Goal: Task Accomplishment & Management: Use online tool/utility

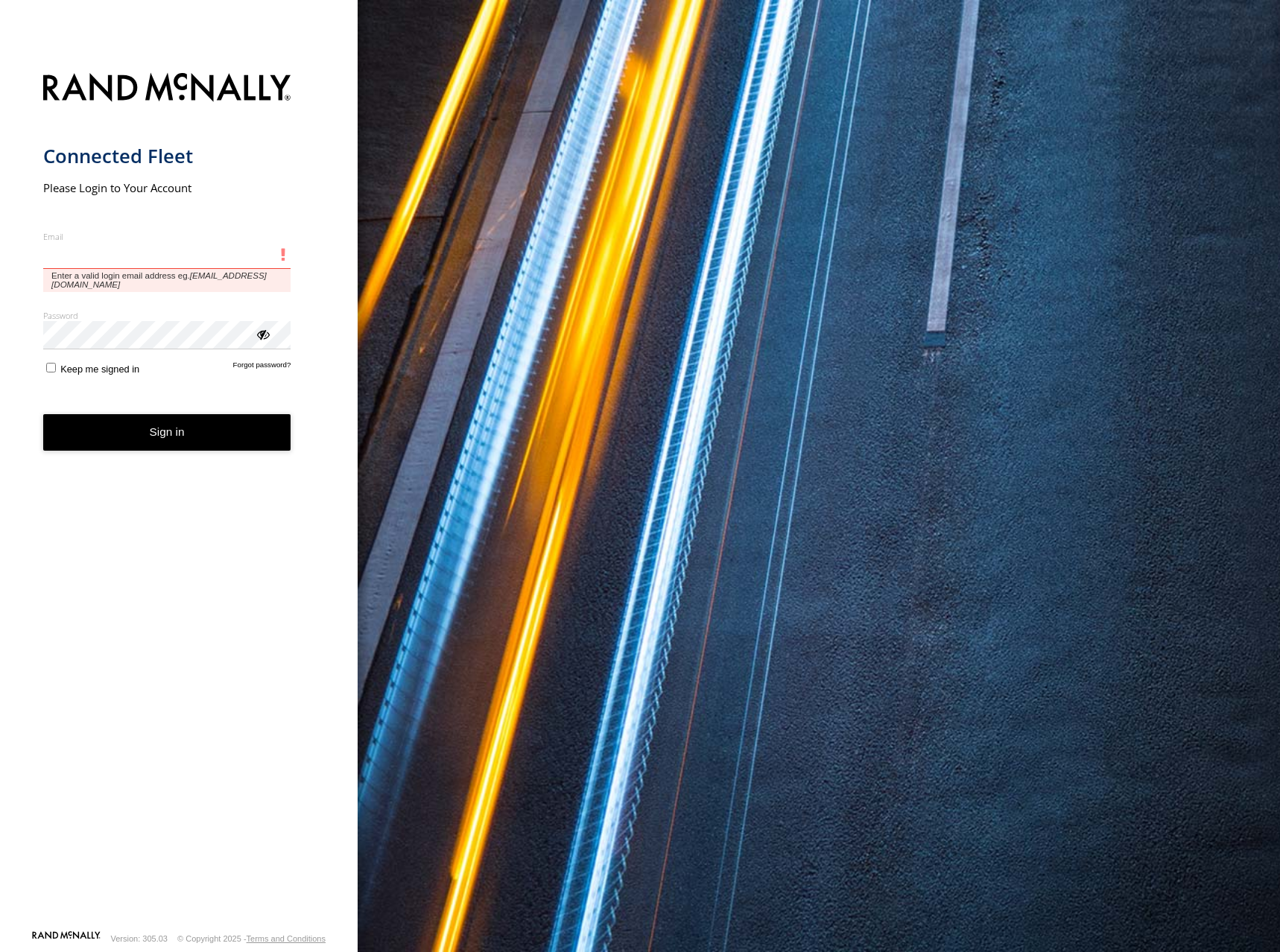
type input "**********"
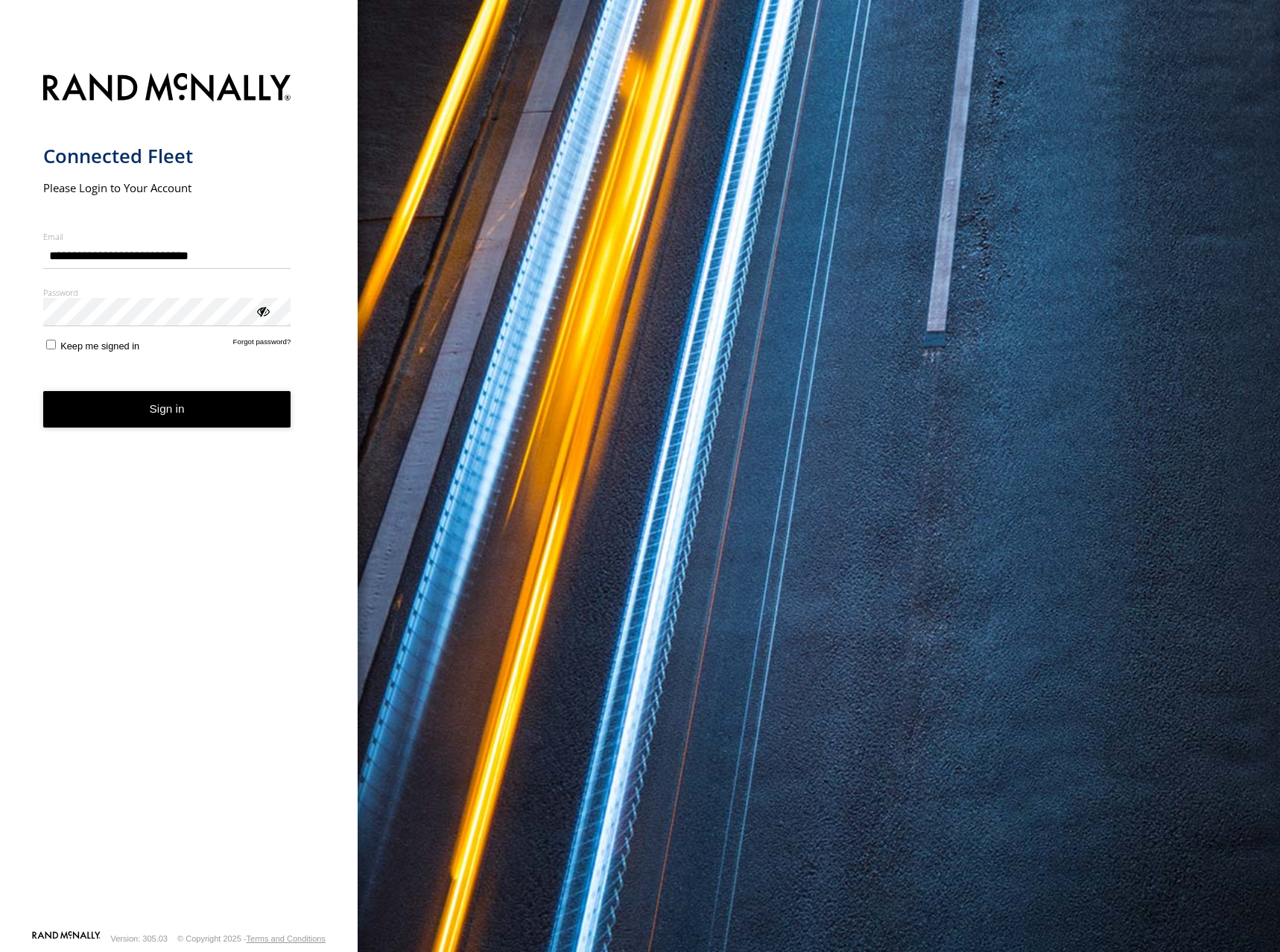
click at [462, 359] on div "You are using a web browser that is not supported by this application. This web…" at bounding box center [819, 476] width 922 height 952
click at [216, 404] on button "Sign in" at bounding box center [167, 409] width 248 height 36
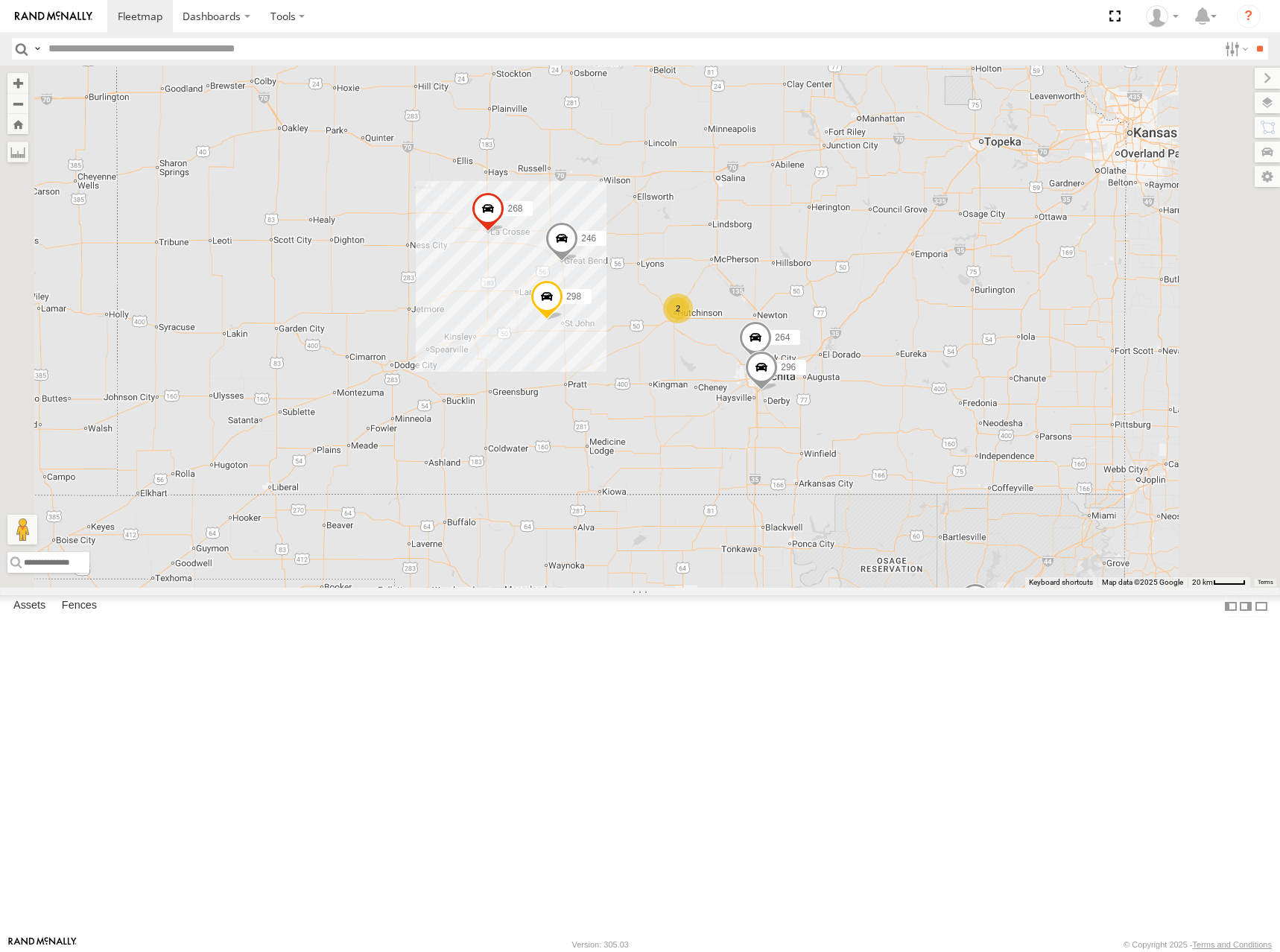
drag, startPoint x: 997, startPoint y: 492, endPoint x: 1001, endPoint y: 470, distance: 22.4
click at [1001, 470] on div "246 298 232 268 266 260 2 296 264" at bounding box center [640, 327] width 1280 height 523
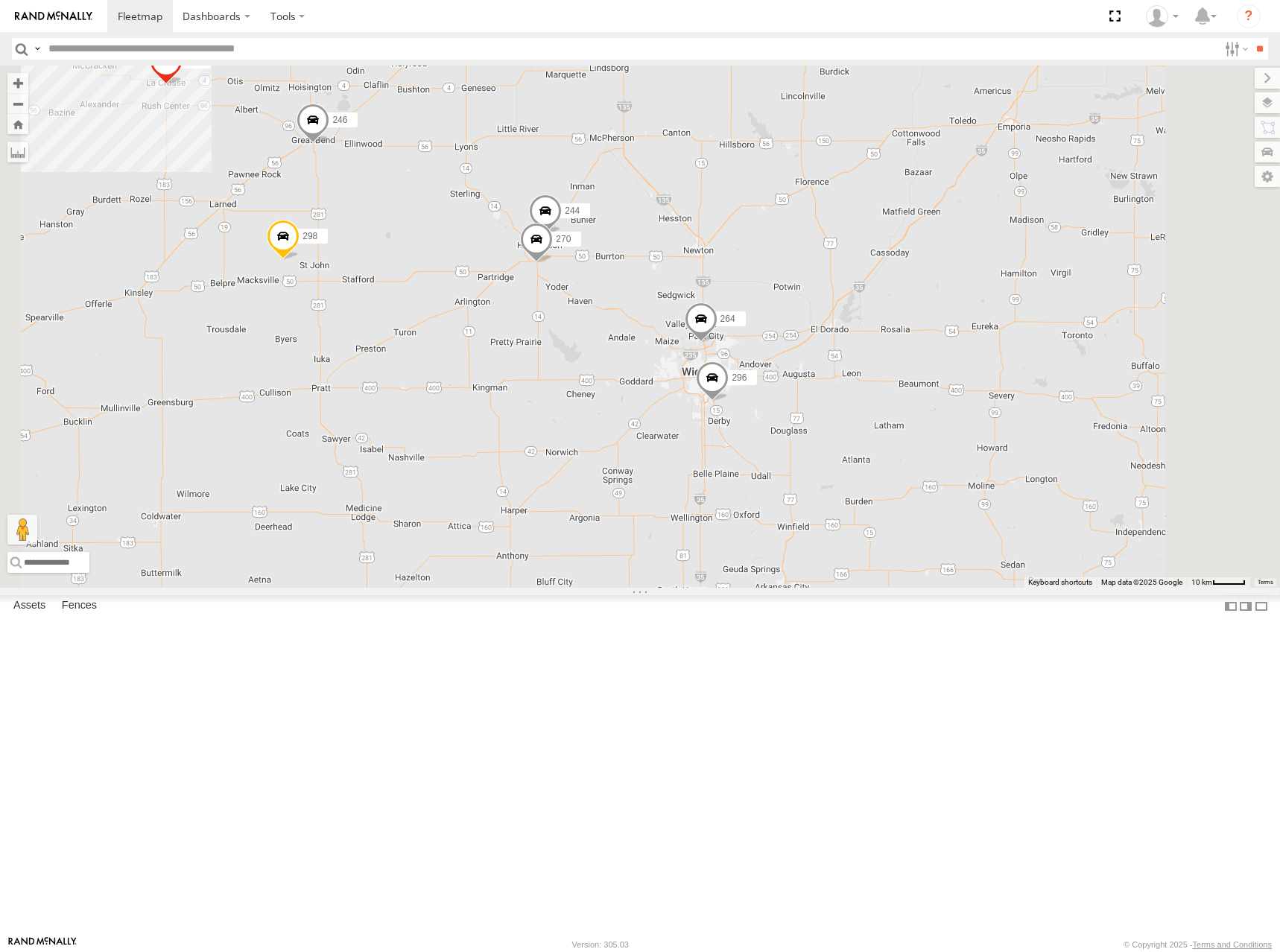
drag, startPoint x: 997, startPoint y: 452, endPoint x: 993, endPoint y: 425, distance: 27.3
click at [993, 425] on div "246 298 232 268 266 260 296 264 244 270" at bounding box center [640, 327] width 1280 height 523
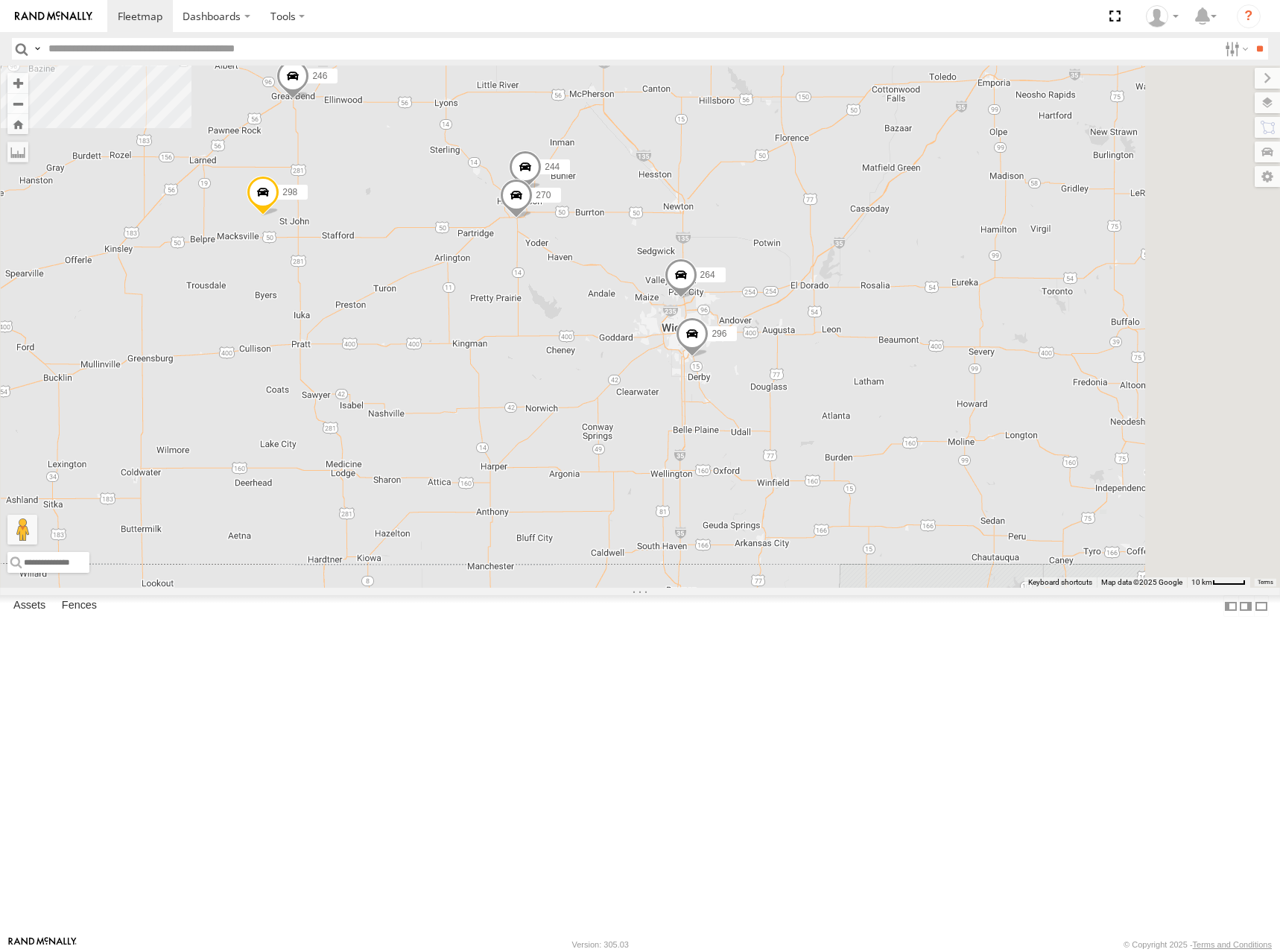
drag, startPoint x: 817, startPoint y: 491, endPoint x: 795, endPoint y: 445, distance: 51.0
click at [795, 445] on div "246 298 232 268 266 260 296 264 244 270" at bounding box center [640, 327] width 1280 height 523
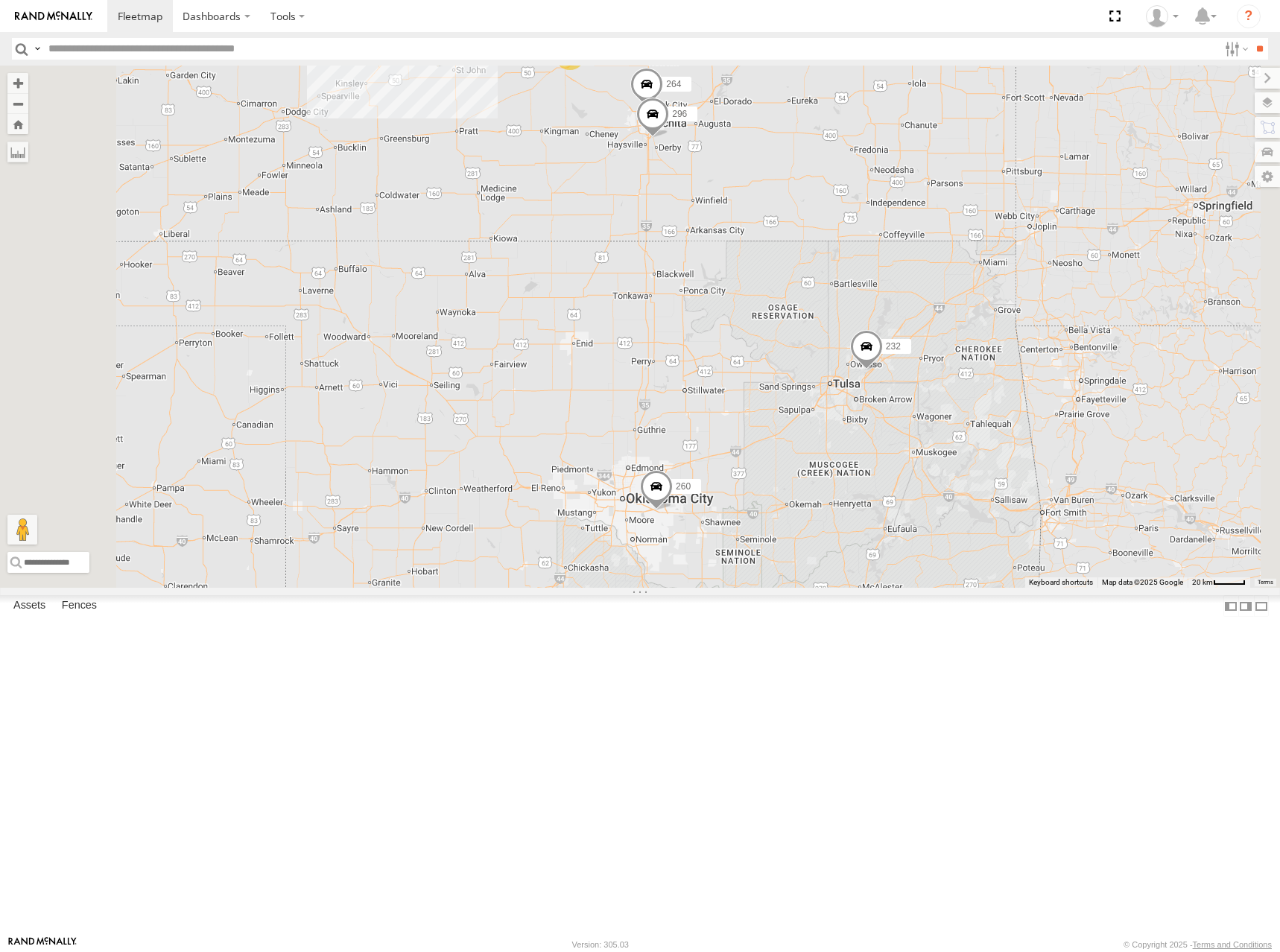
drag, startPoint x: 826, startPoint y: 602, endPoint x: 805, endPoint y: 378, distance: 225.0
click at [805, 378] on div "246 298 232 268 266 260 296 264 2" at bounding box center [640, 327] width 1280 height 523
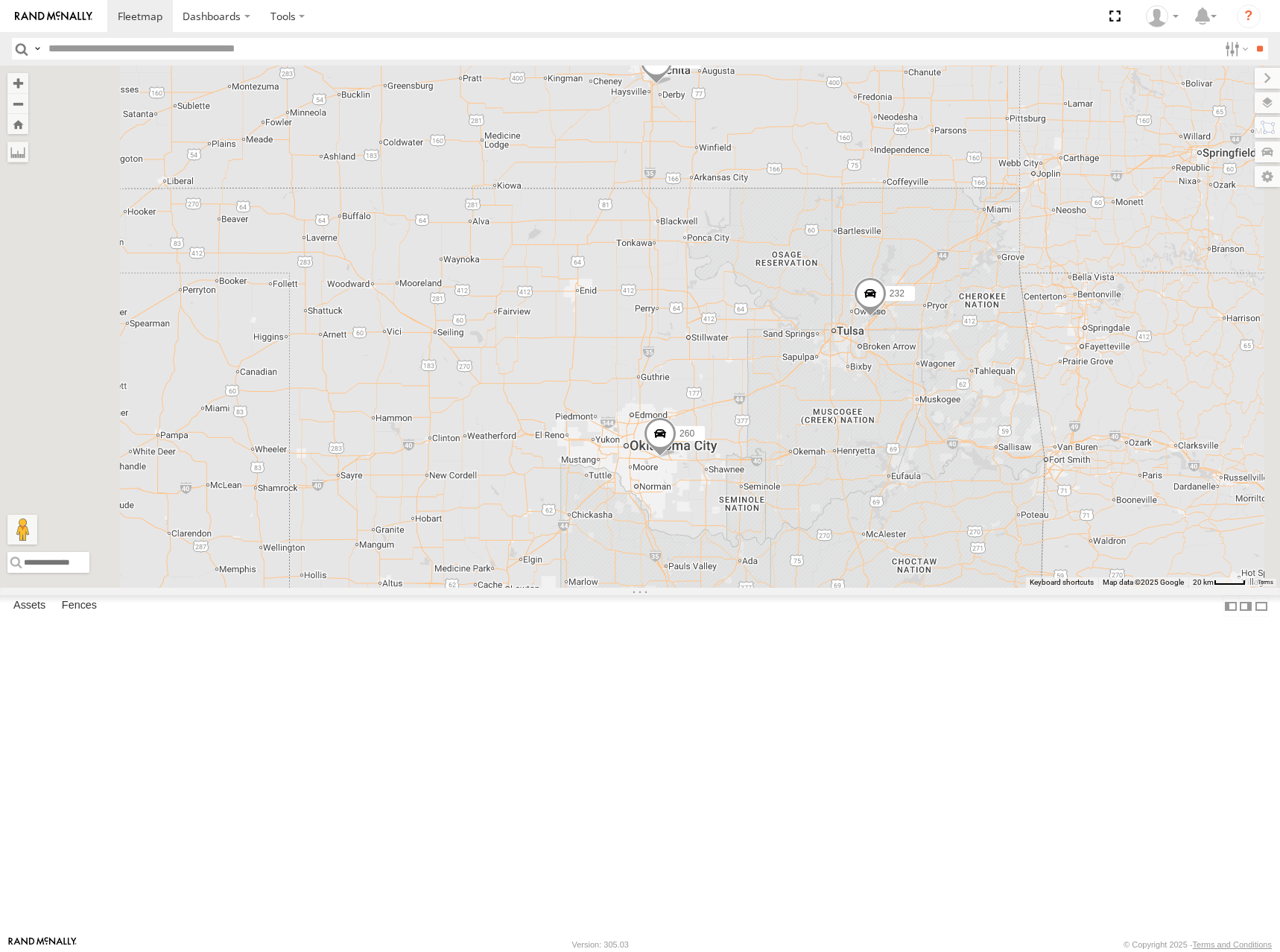
drag, startPoint x: 828, startPoint y: 498, endPoint x: 833, endPoint y: 444, distance: 54.2
click at [833, 444] on div "246 298 232 268 266 260 296 264 2" at bounding box center [640, 327] width 1280 height 523
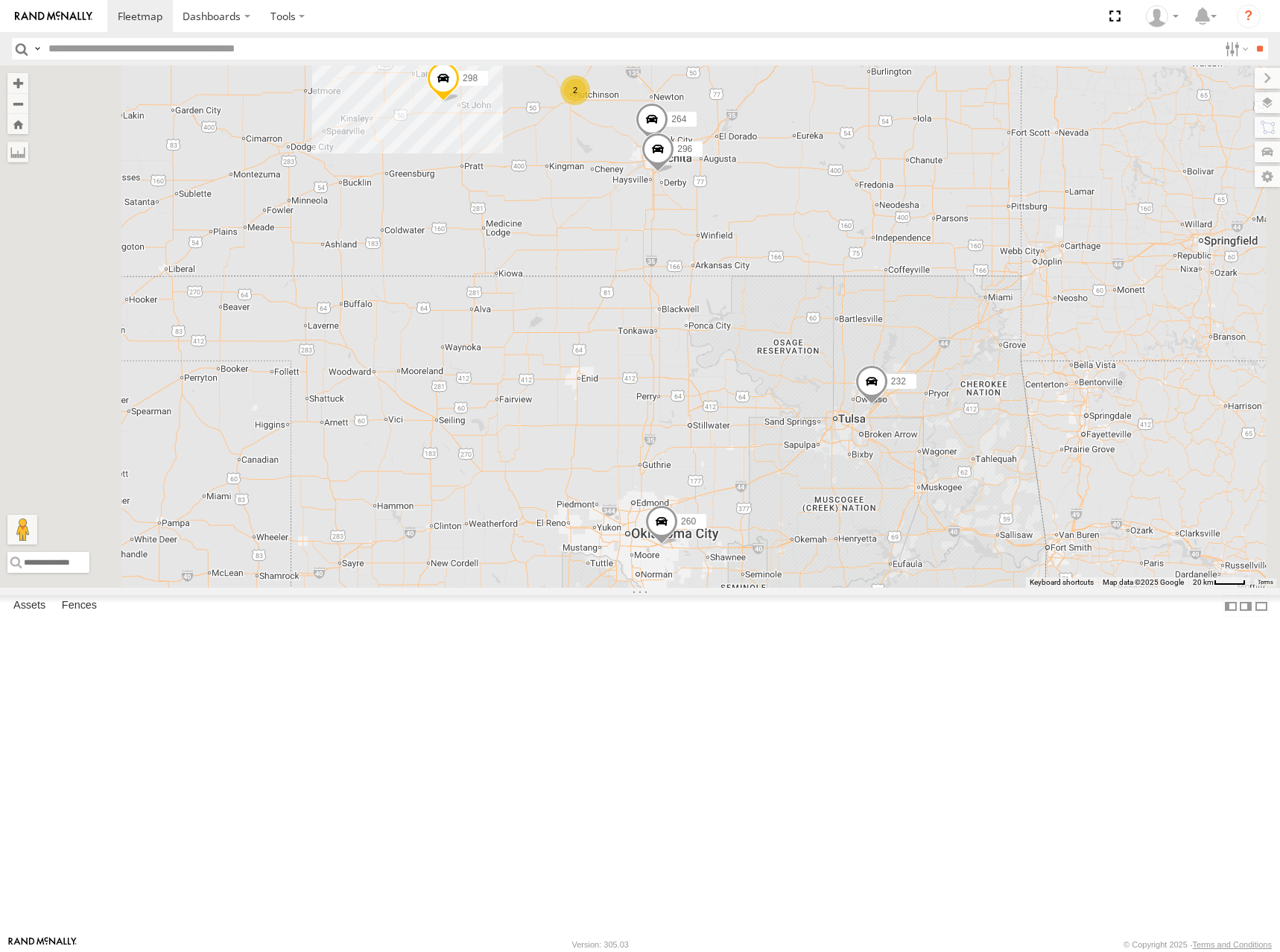
drag, startPoint x: 836, startPoint y: 413, endPoint x: 853, endPoint y: 547, distance: 135.1
click at [845, 538] on div "246 298 232 268 266 260 296 264 2" at bounding box center [640, 327] width 1280 height 523
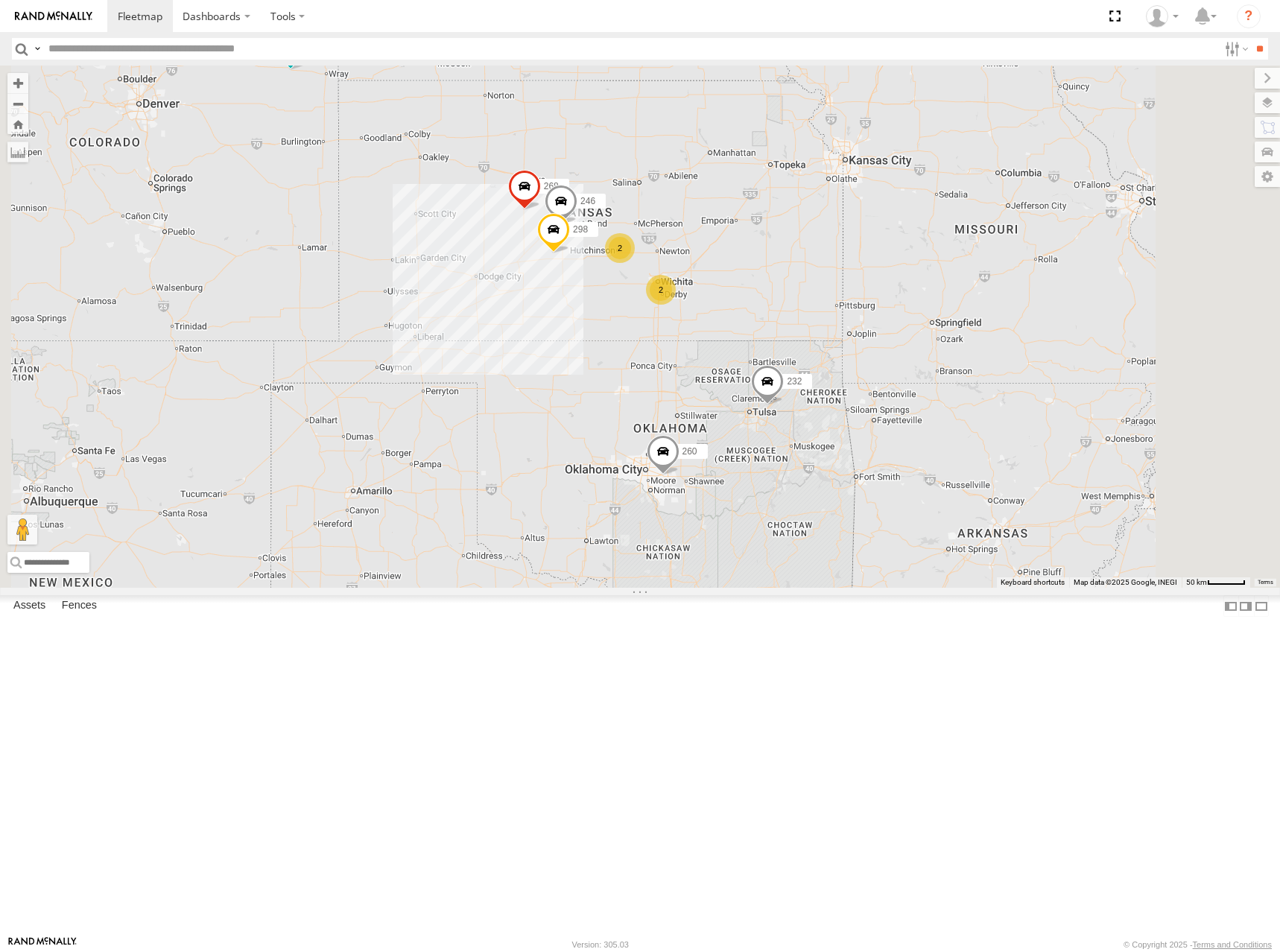
drag, startPoint x: 830, startPoint y: 305, endPoint x: 836, endPoint y: 345, distance: 40.4
click at [836, 345] on div "246 298 232 268 266 260 2 2" at bounding box center [640, 327] width 1280 height 523
